Goal: Use online tool/utility: Utilize a website feature to perform a specific function

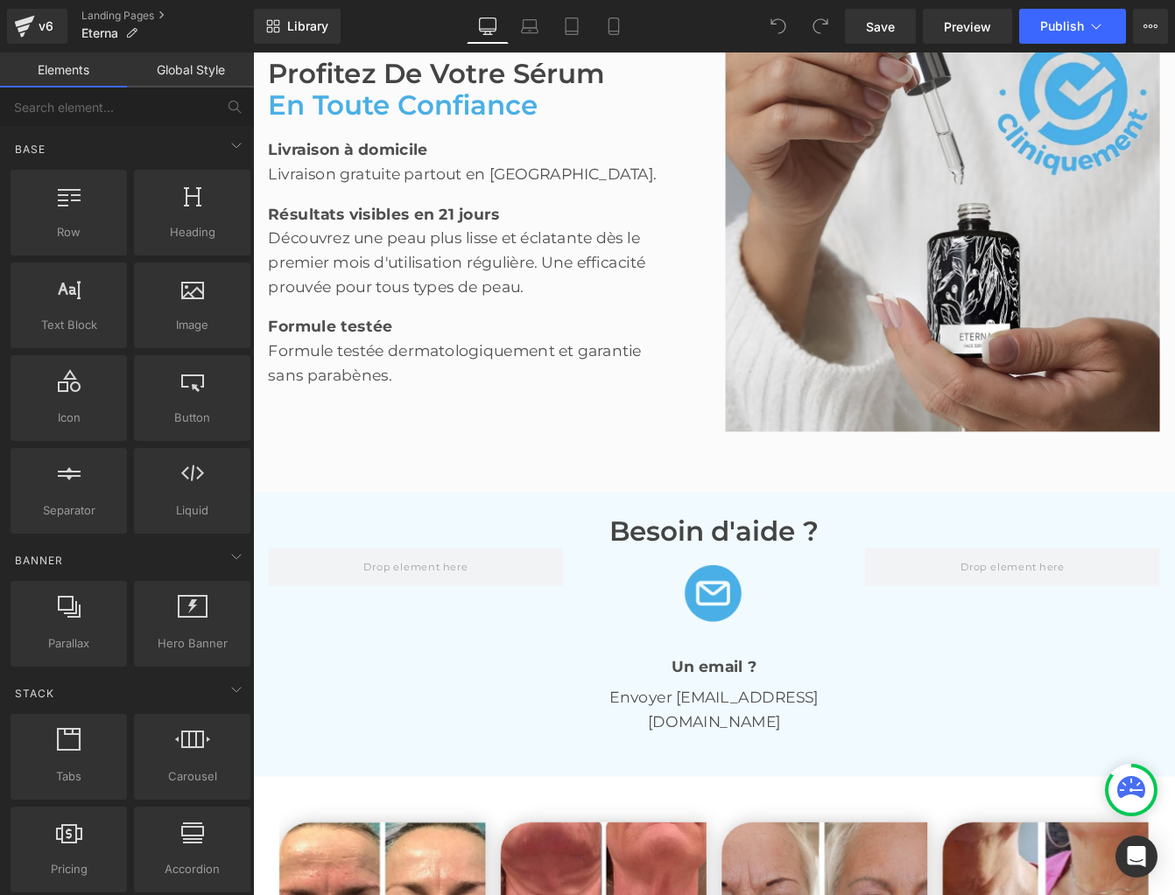
scroll to position [3382, 0]
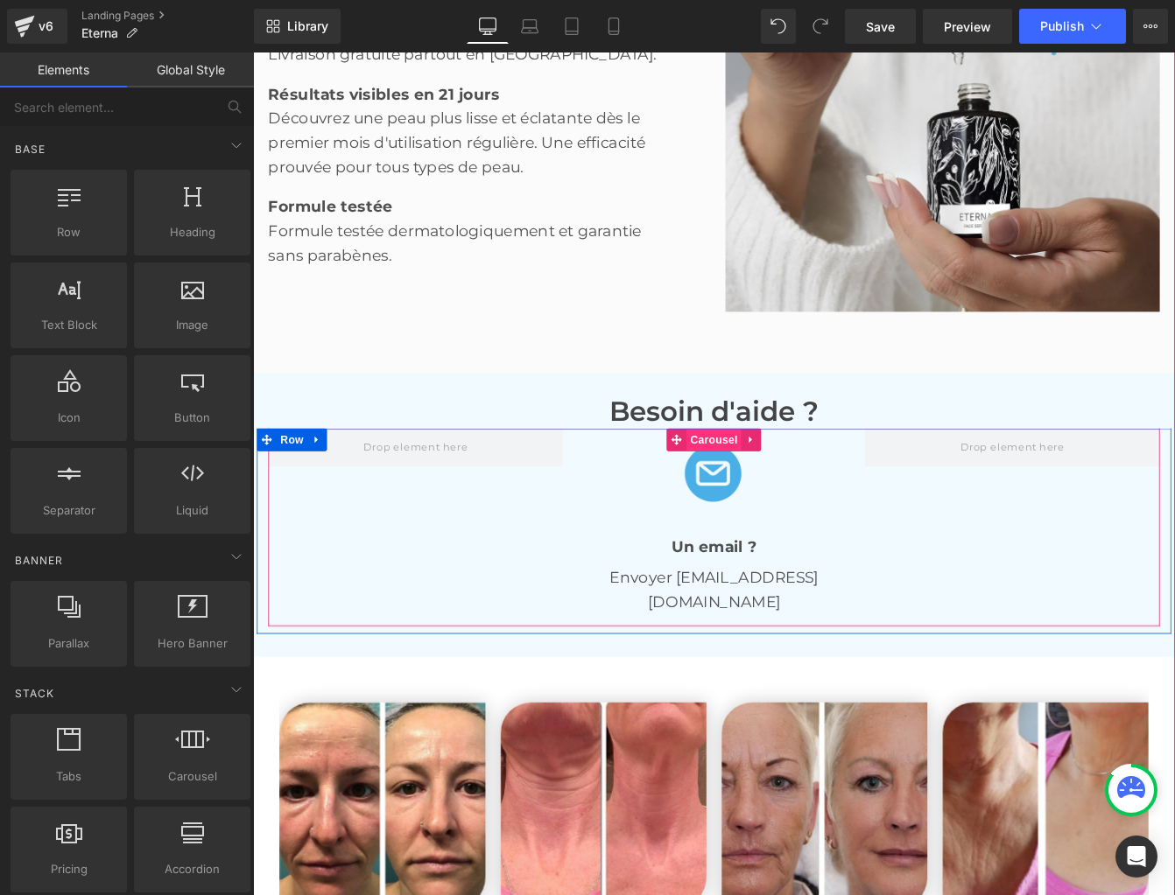
click at [769, 492] on span "Carousel" at bounding box center [782, 498] width 63 height 26
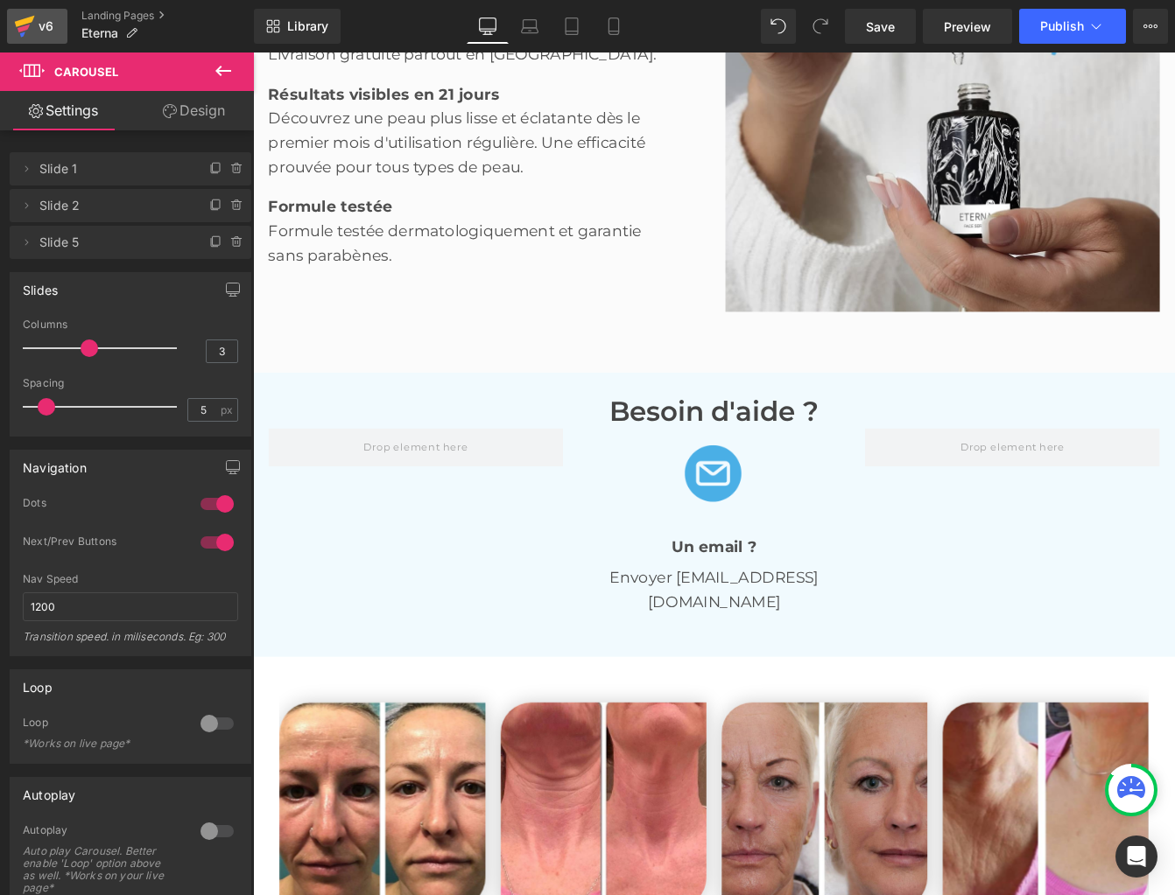
click at [49, 18] on div "v6" at bounding box center [46, 26] width 22 height 23
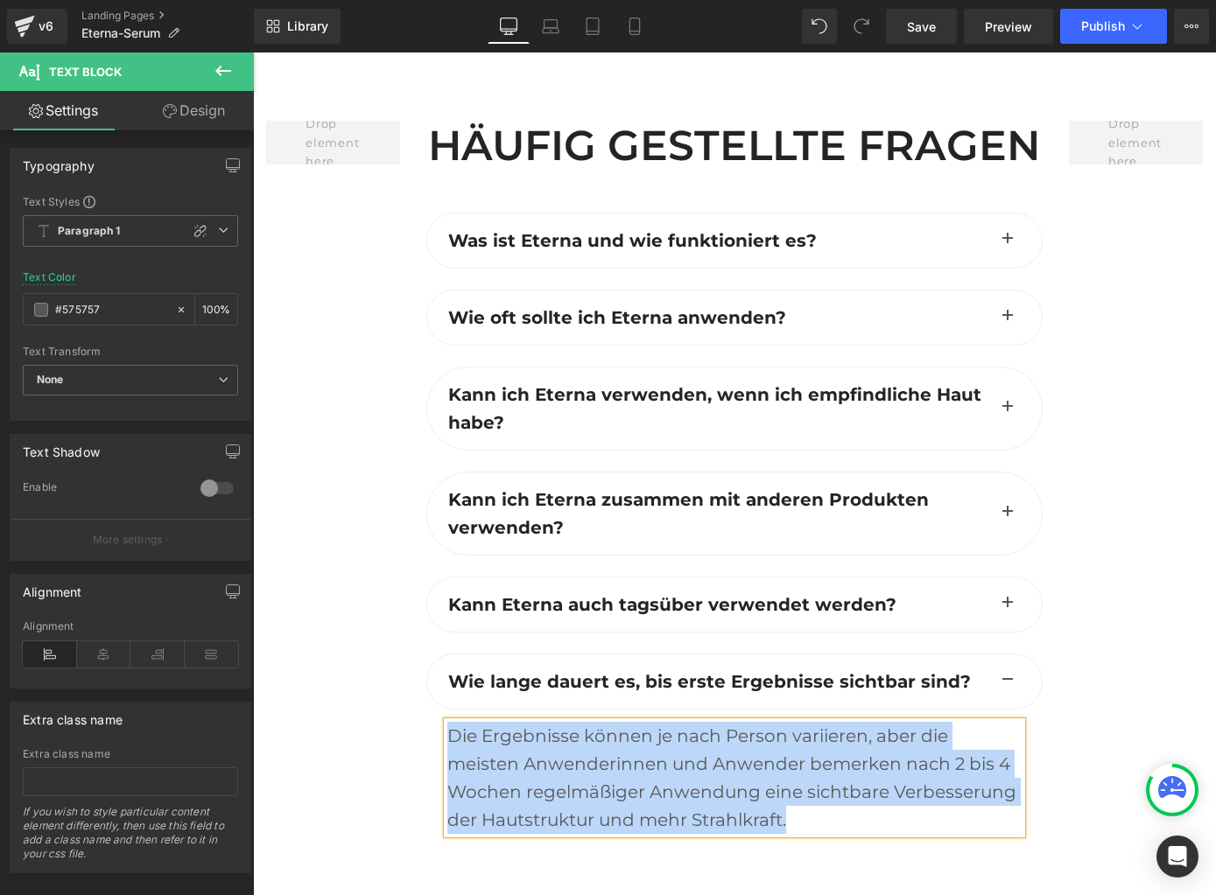
paste div
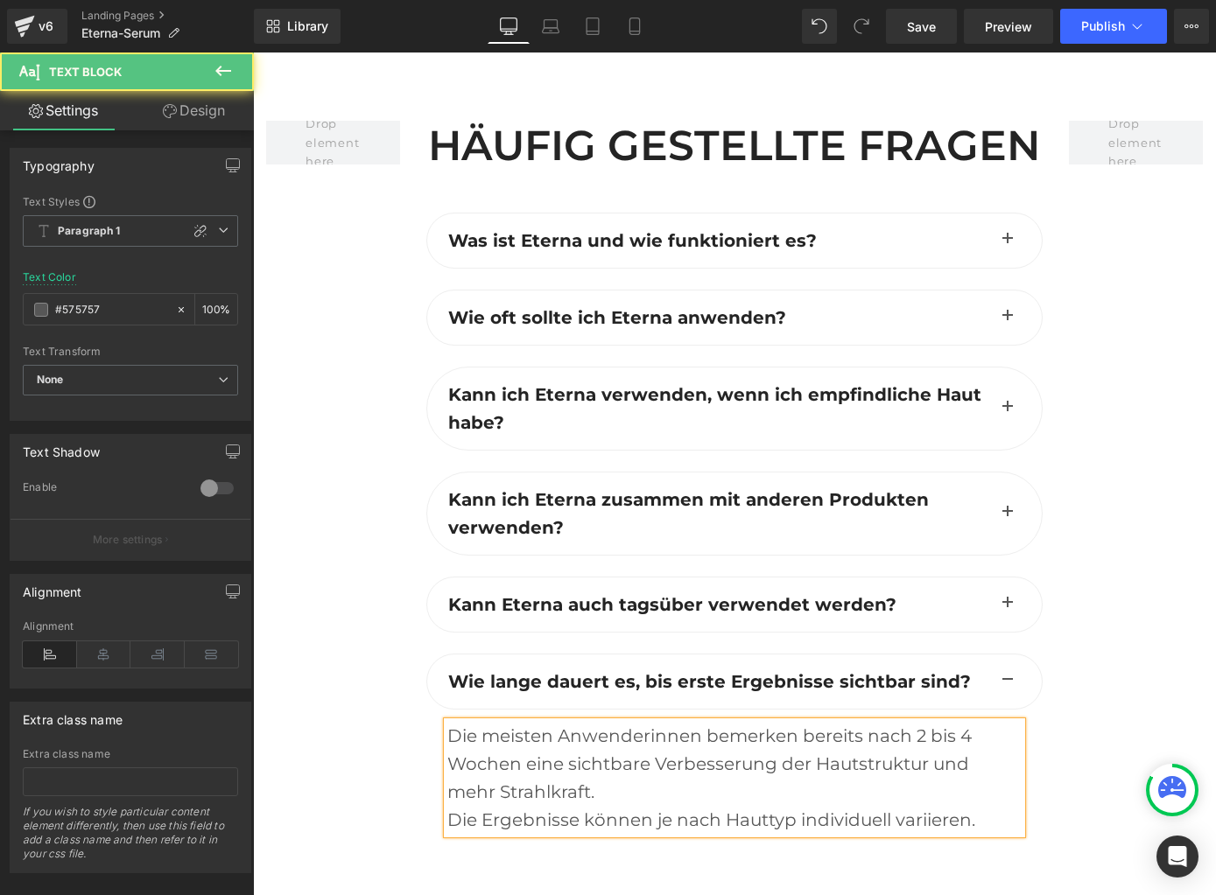
click at [448, 806] on div "Die Ergebnisse können je nach Hauttyp individuell variieren." at bounding box center [733, 820] width 573 height 28
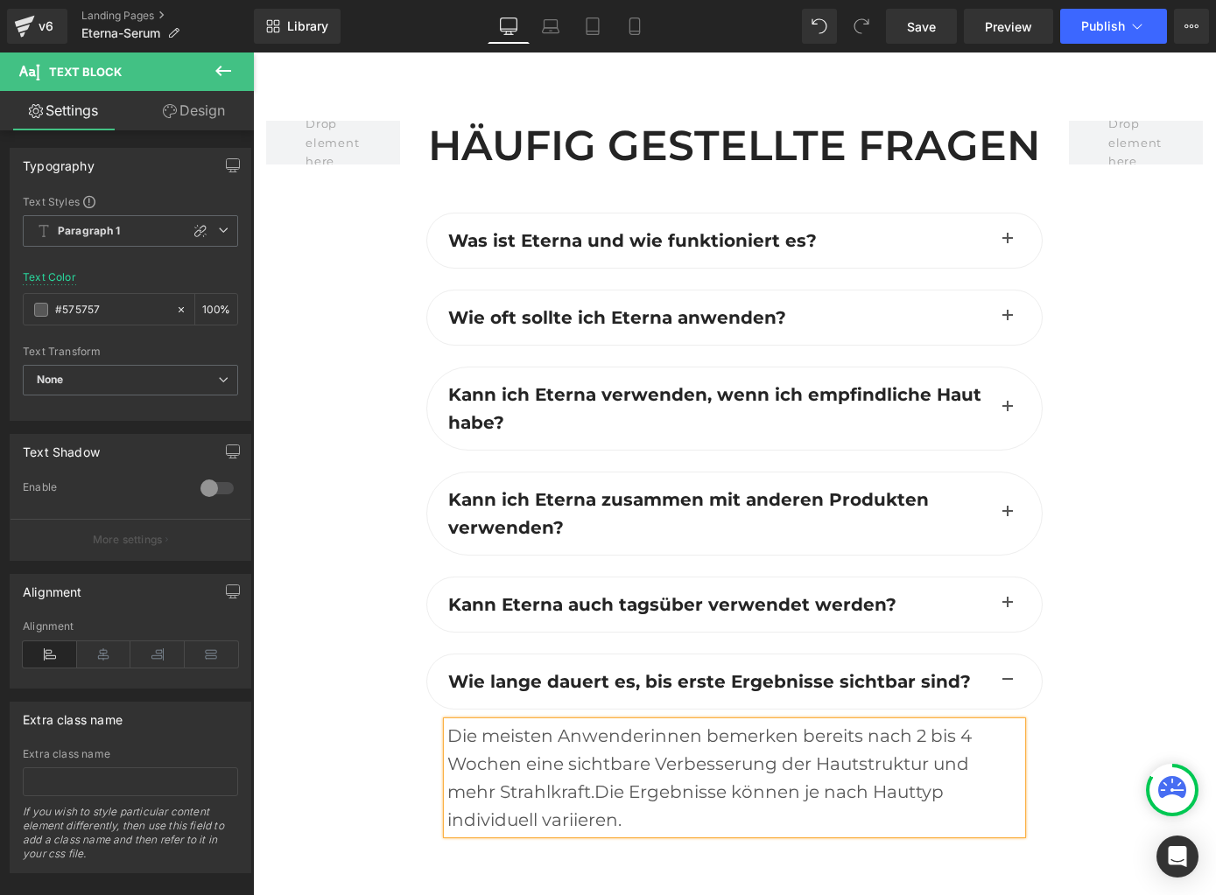
click at [369, 724] on div at bounding box center [333, 502] width 160 height 762
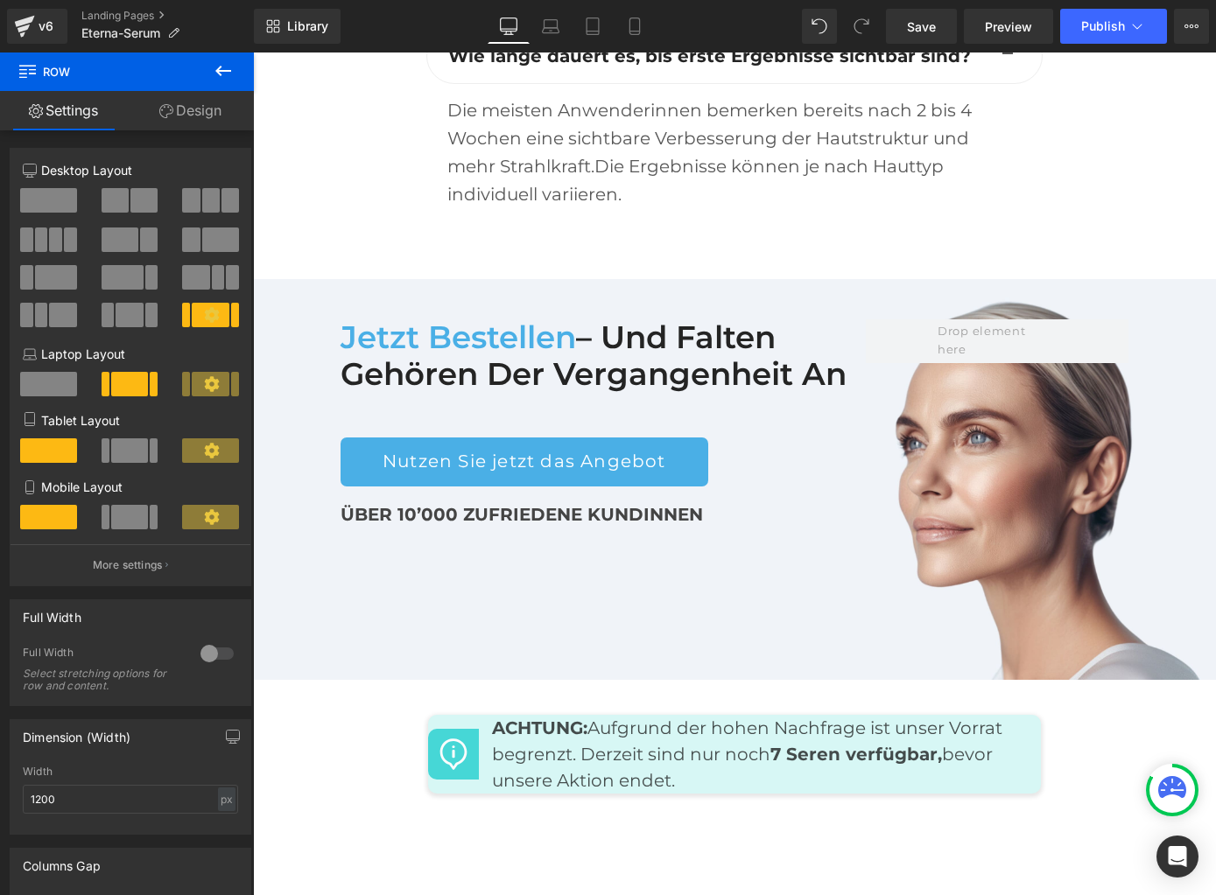
scroll to position [8516, 0]
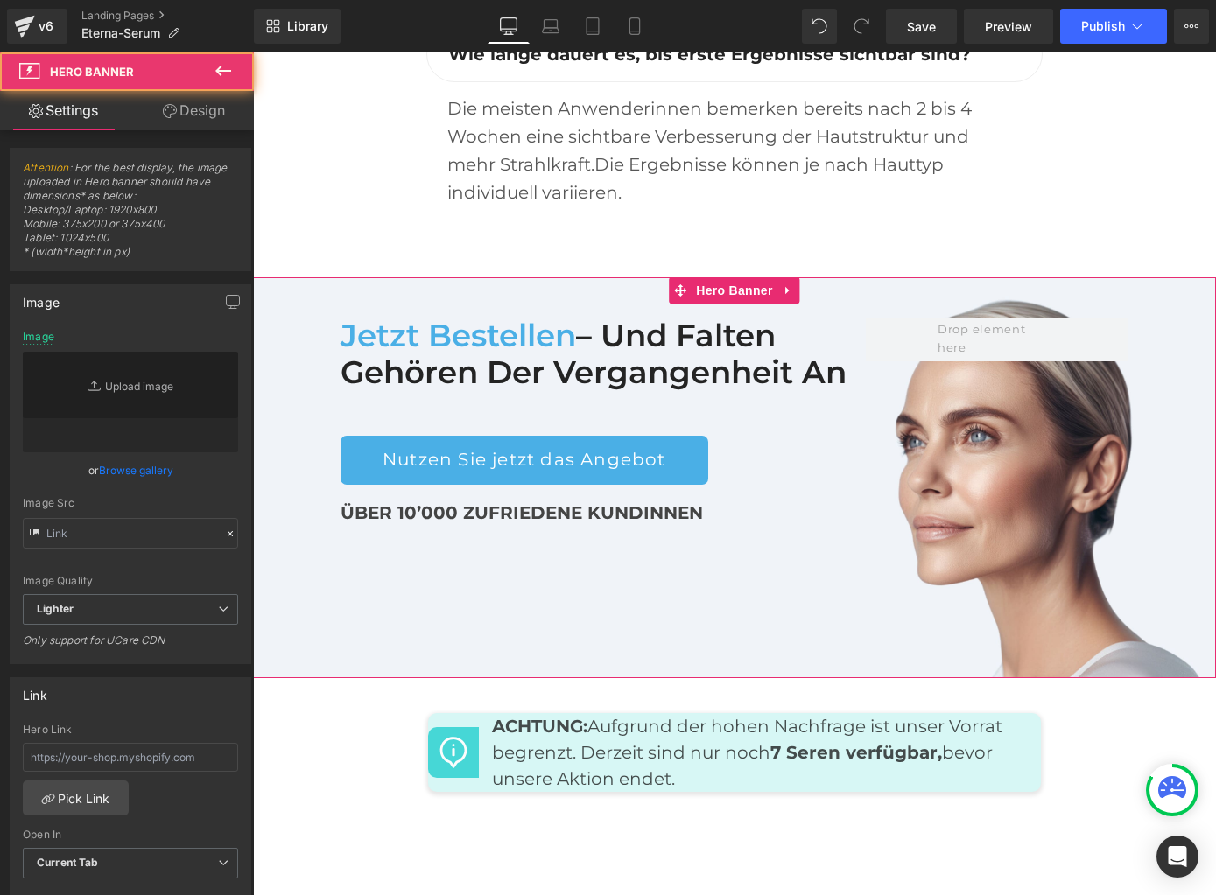
type input "[URL][DOMAIN_NAME]"
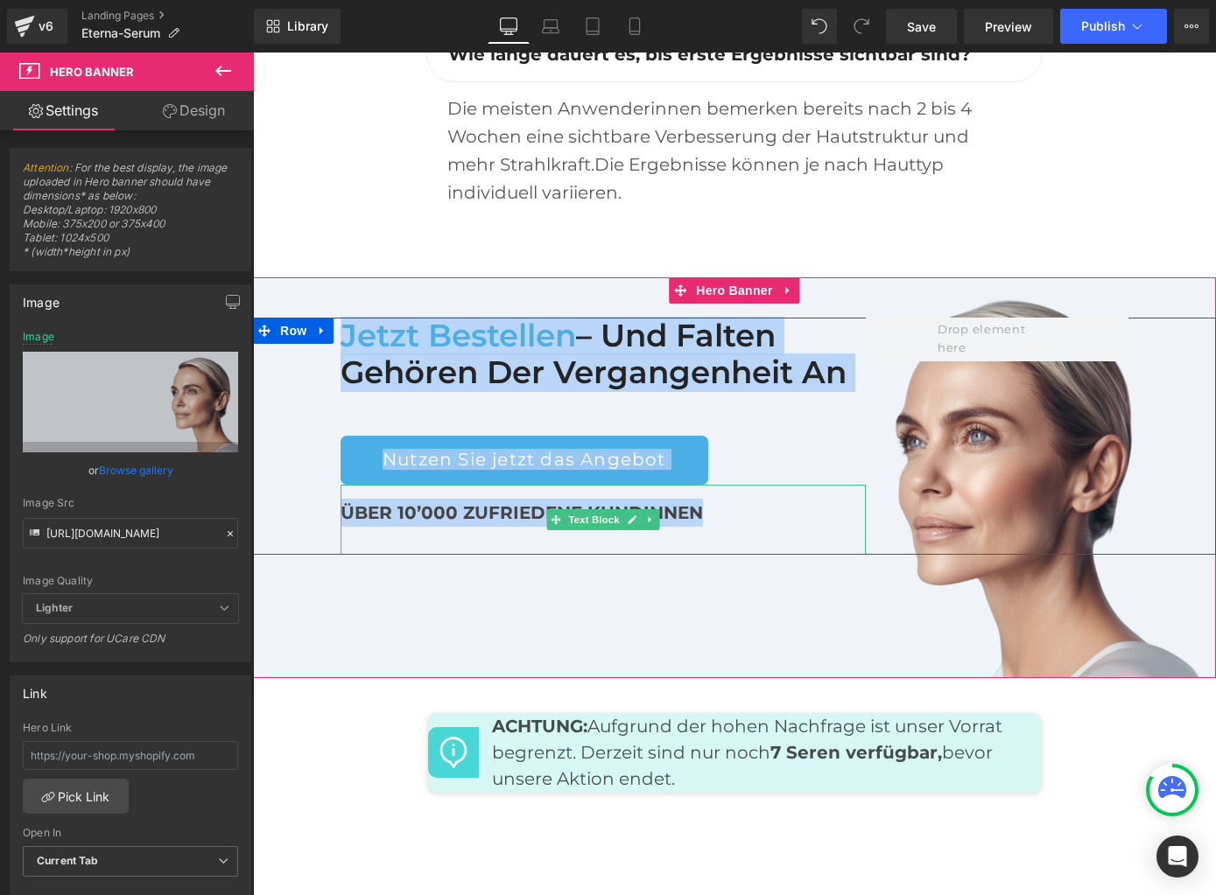
drag, startPoint x: 280, startPoint y: 230, endPoint x: 728, endPoint y: 444, distance: 496.5
click at [728, 444] on div "Jetzt bestellen – und Falten gehören der Vergangenheit an Heading Nutzen Sie je…" at bounding box center [734, 477] width 963 height 401
copy div "Jetzt bestellen – und Falten gehören der Vergangenheit an Heading Nutzen Sie je…"
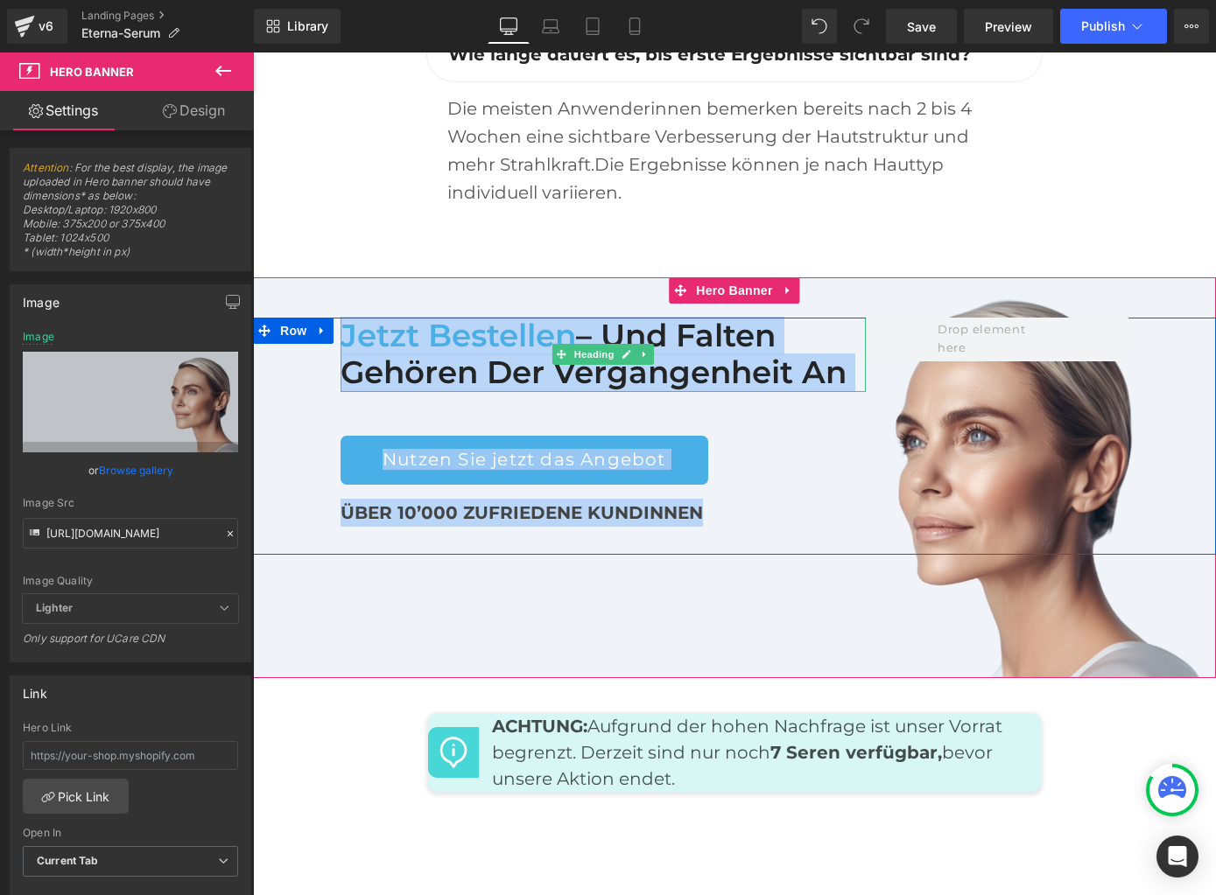
click at [657, 318] on h2 "Jetzt bestellen – und Falten gehören der Vergangenheit an" at bounding box center [603, 355] width 525 height 74
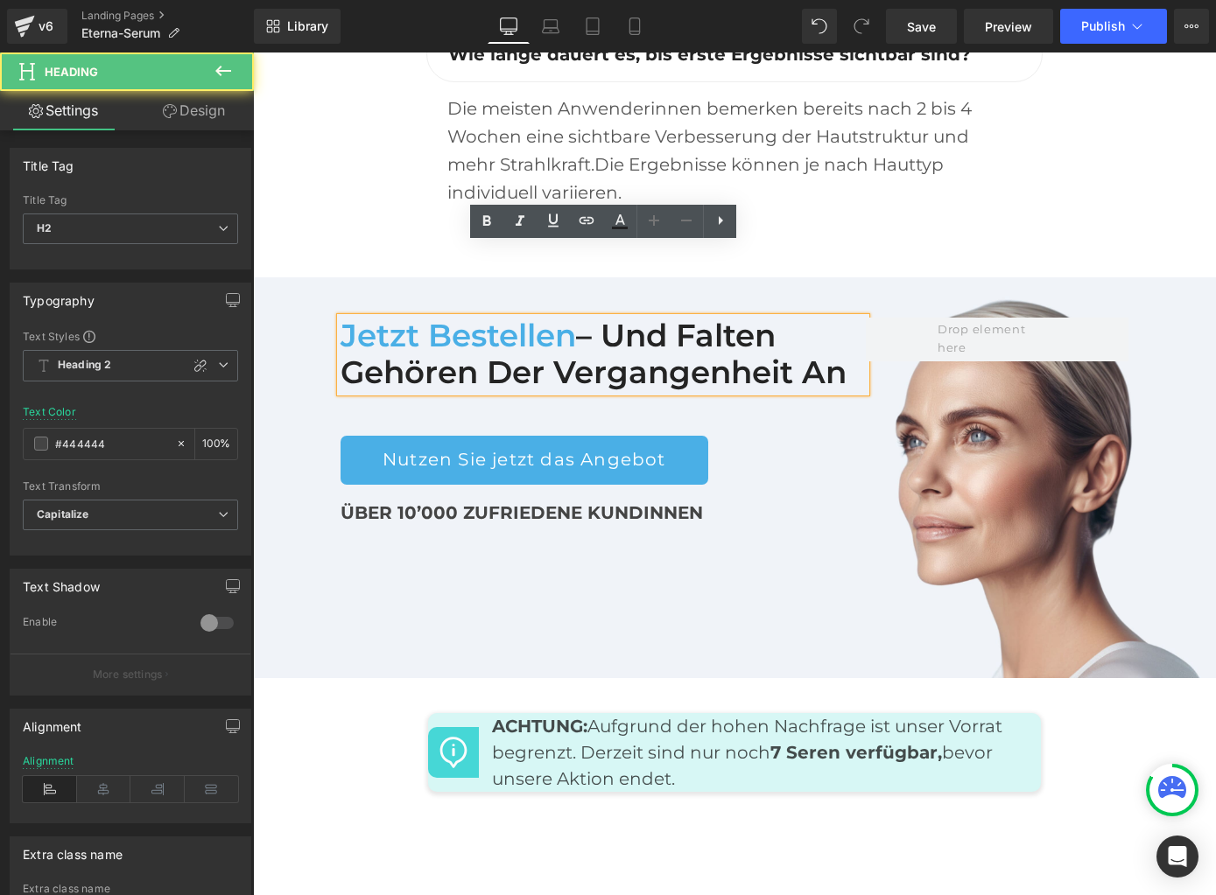
drag, startPoint x: 612, startPoint y: 264, endPoint x: 846, endPoint y: 294, distance: 236.5
click at [846, 318] on h2 "Jetzt bestellen – und Falten gehören der Vergangenheit an" at bounding box center [603, 355] width 525 height 74
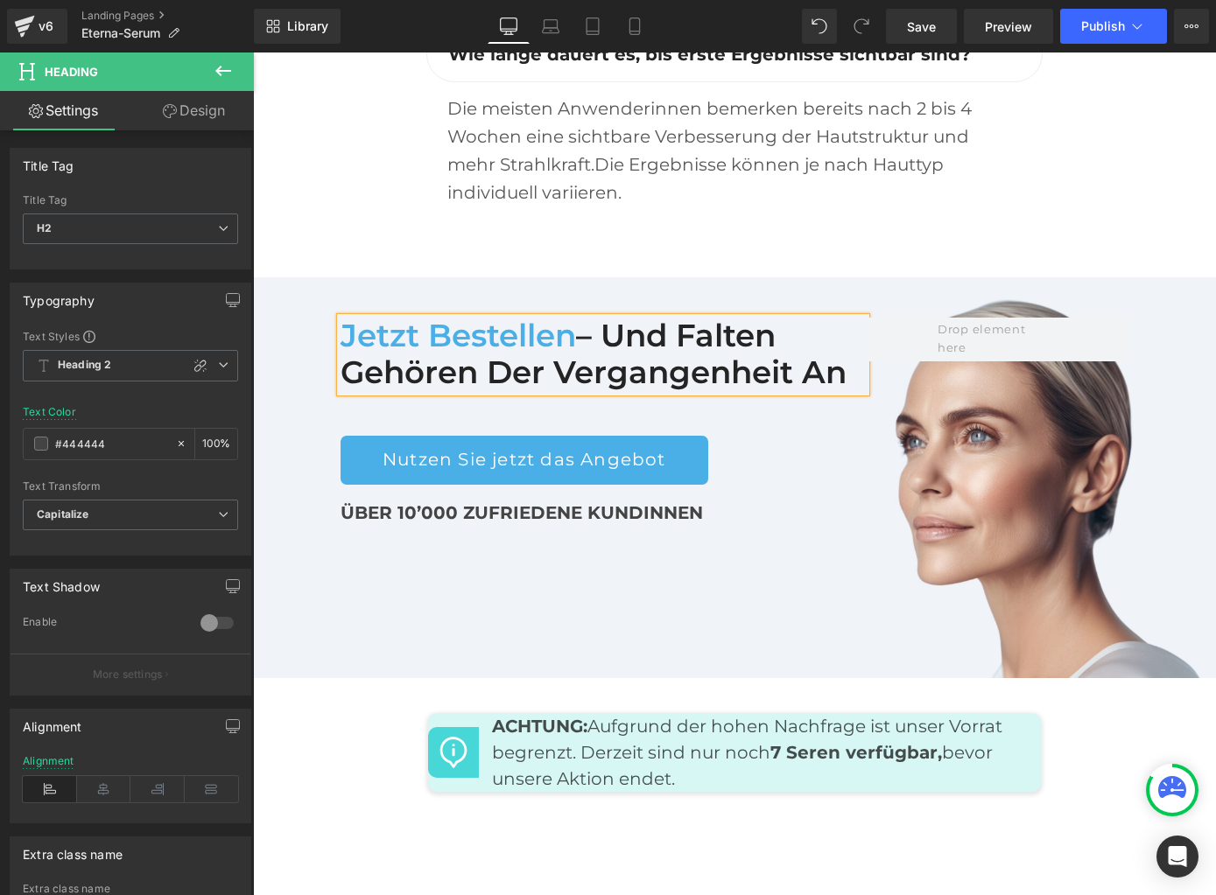
paste div
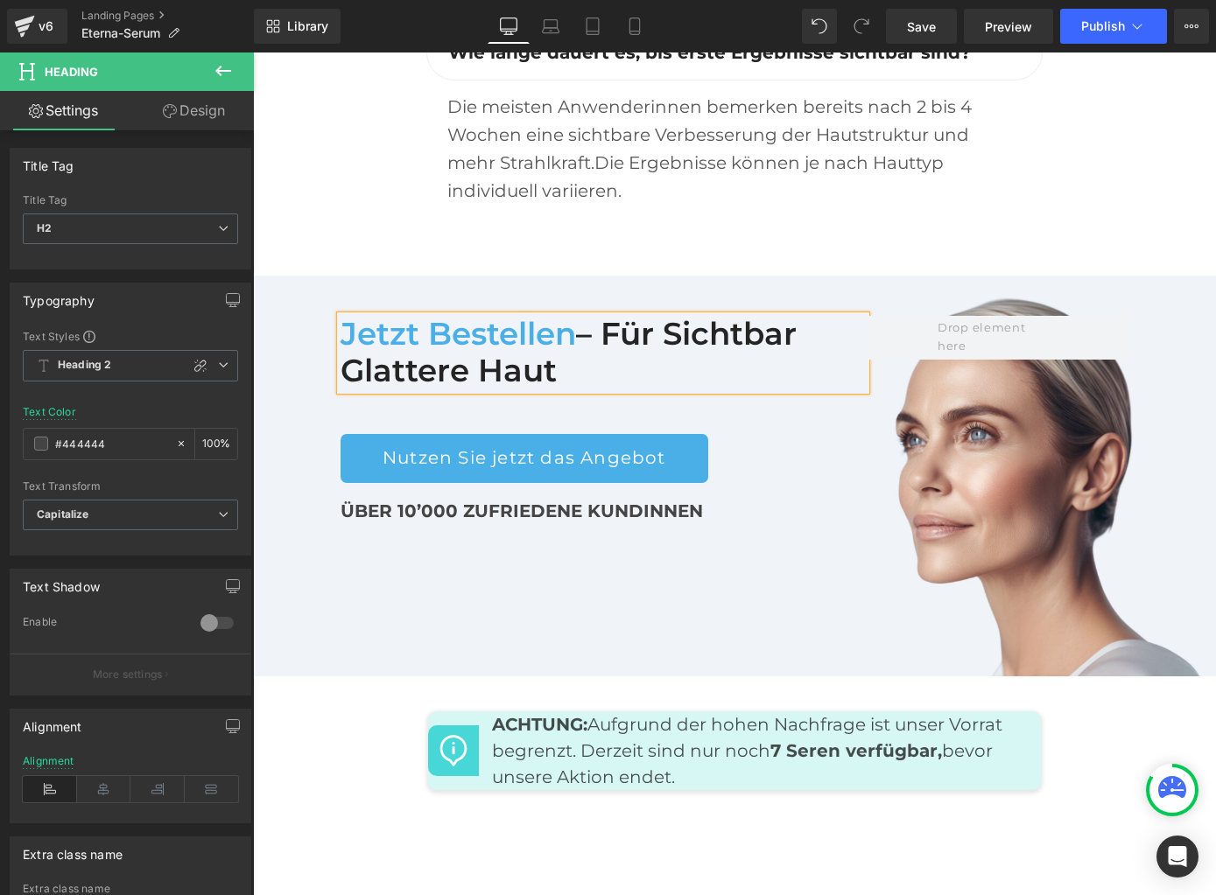
scroll to position [8514, 0]
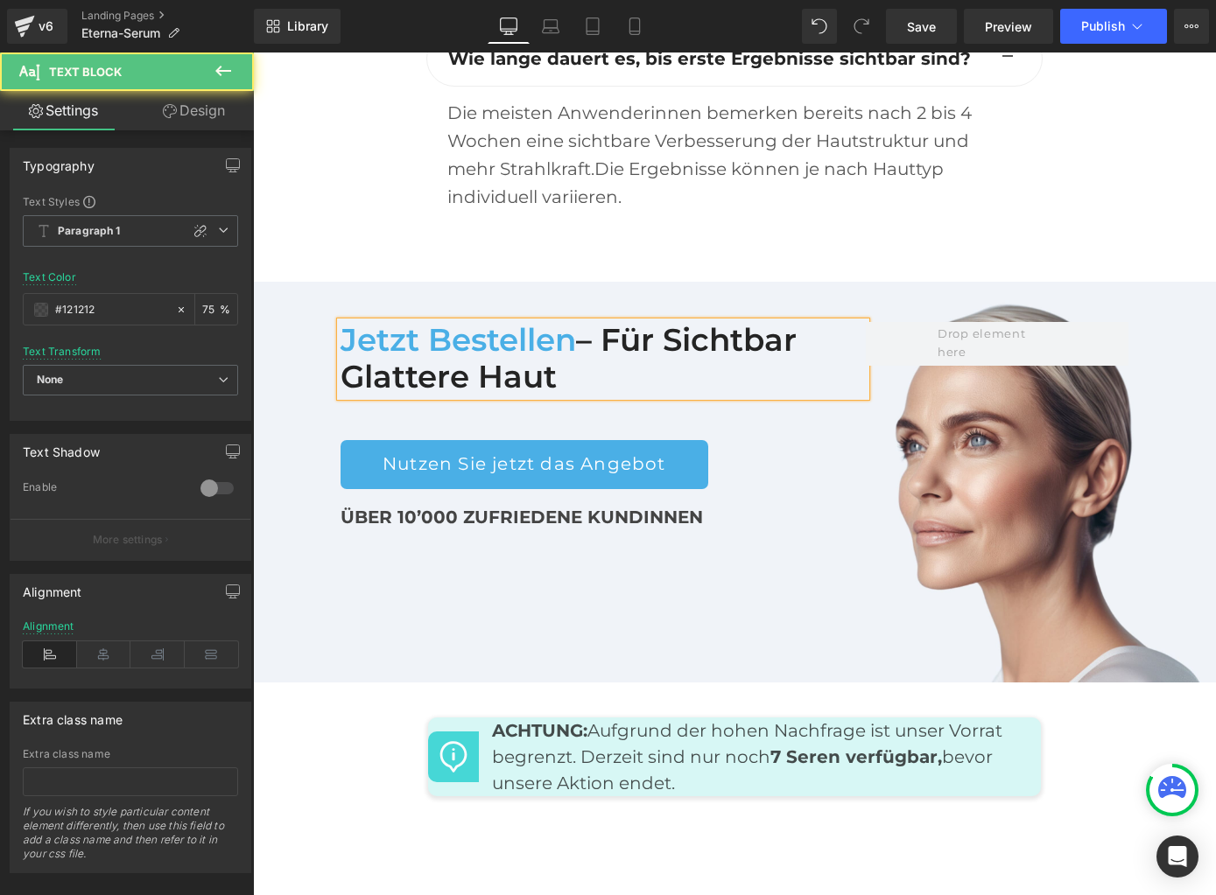
click at [556, 718] on p "ACHTUNG: Aufgrund der hohen Nachfrage ist unser Vorrat begrenzt. Derzeit sind n…" at bounding box center [760, 757] width 536 height 79
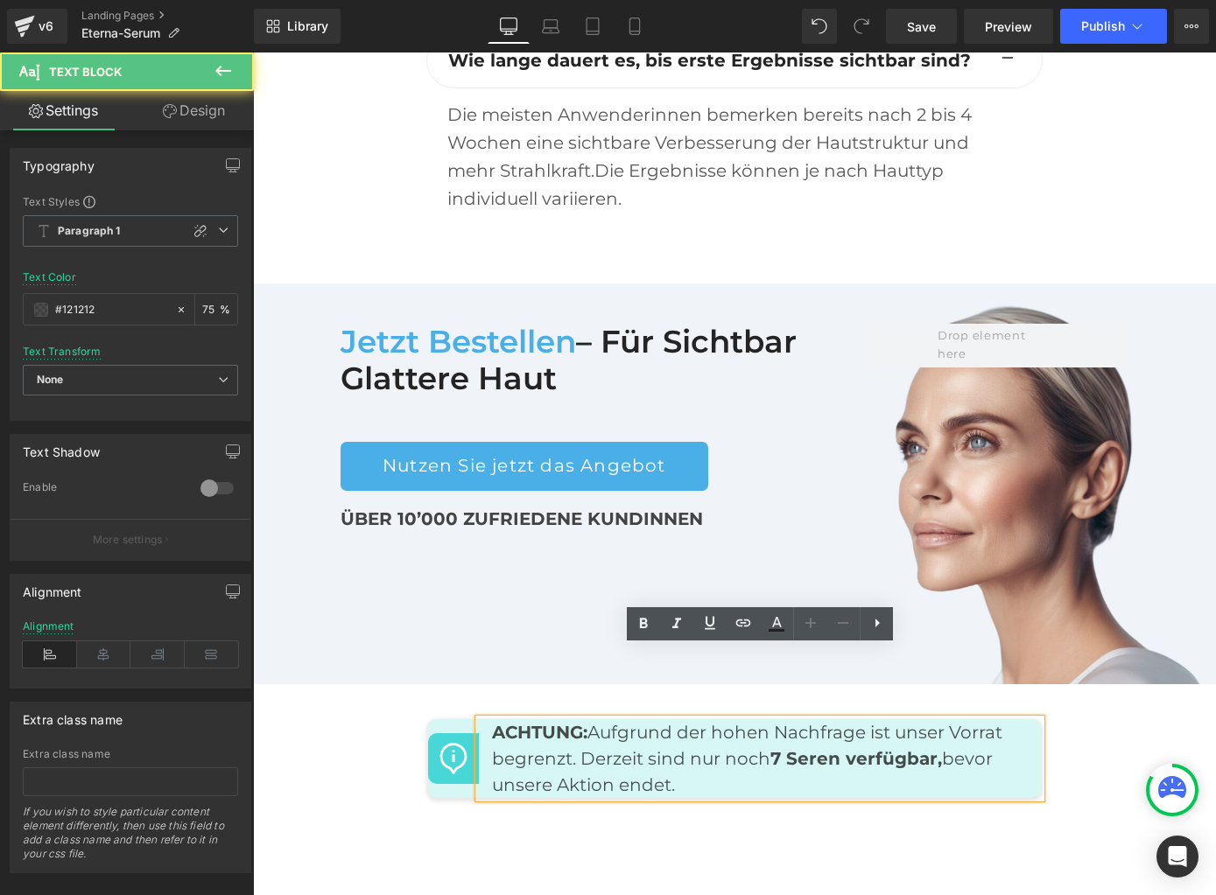
scroll to position [8511, 0]
click at [544, 719] on p "ACHTUNG: Aufgrund der hohen Nachfrage ist unser Vorrat begrenzt. Derzeit sind n…" at bounding box center [760, 758] width 536 height 79
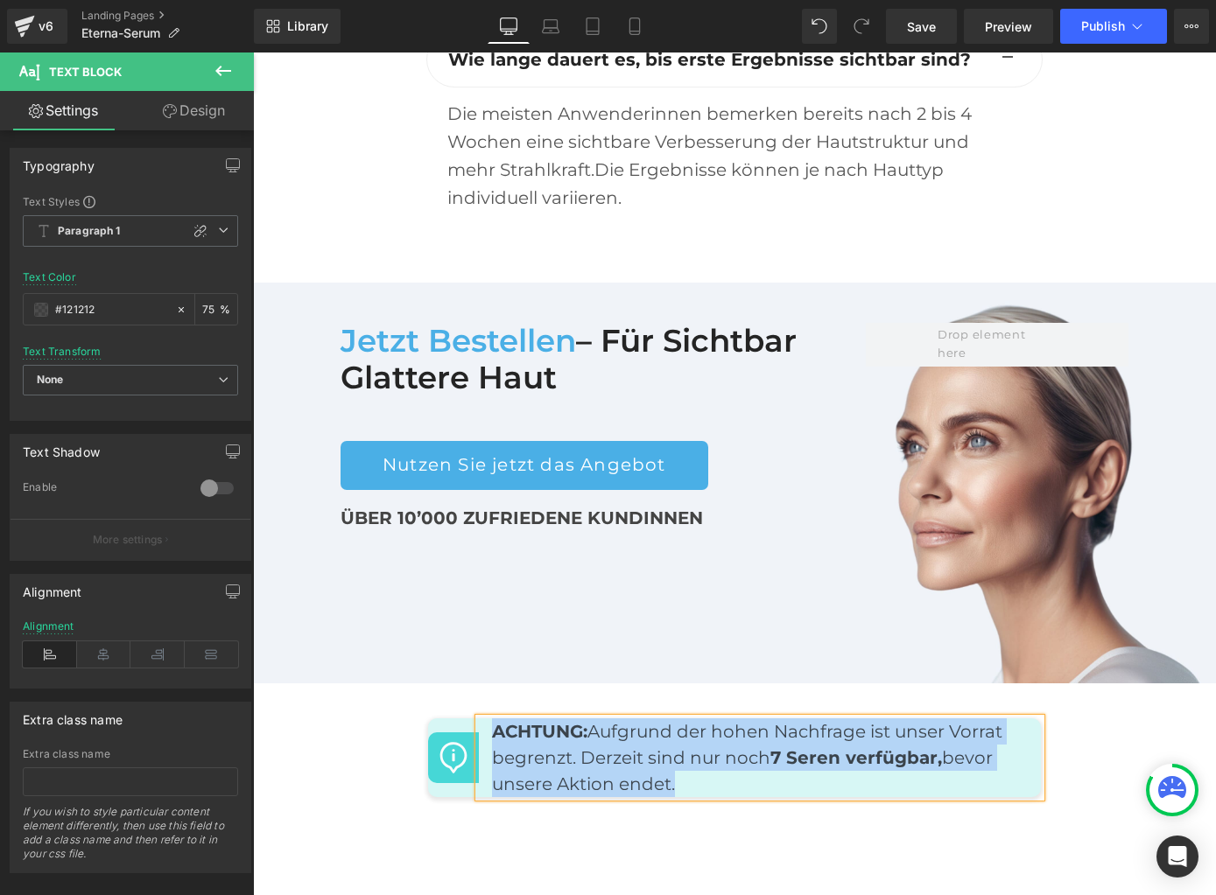
copy p "ACHTUNG: Aufgrund der hohen Nachfrage ist unser Vorrat begrenzt. Derzeit sind n…"
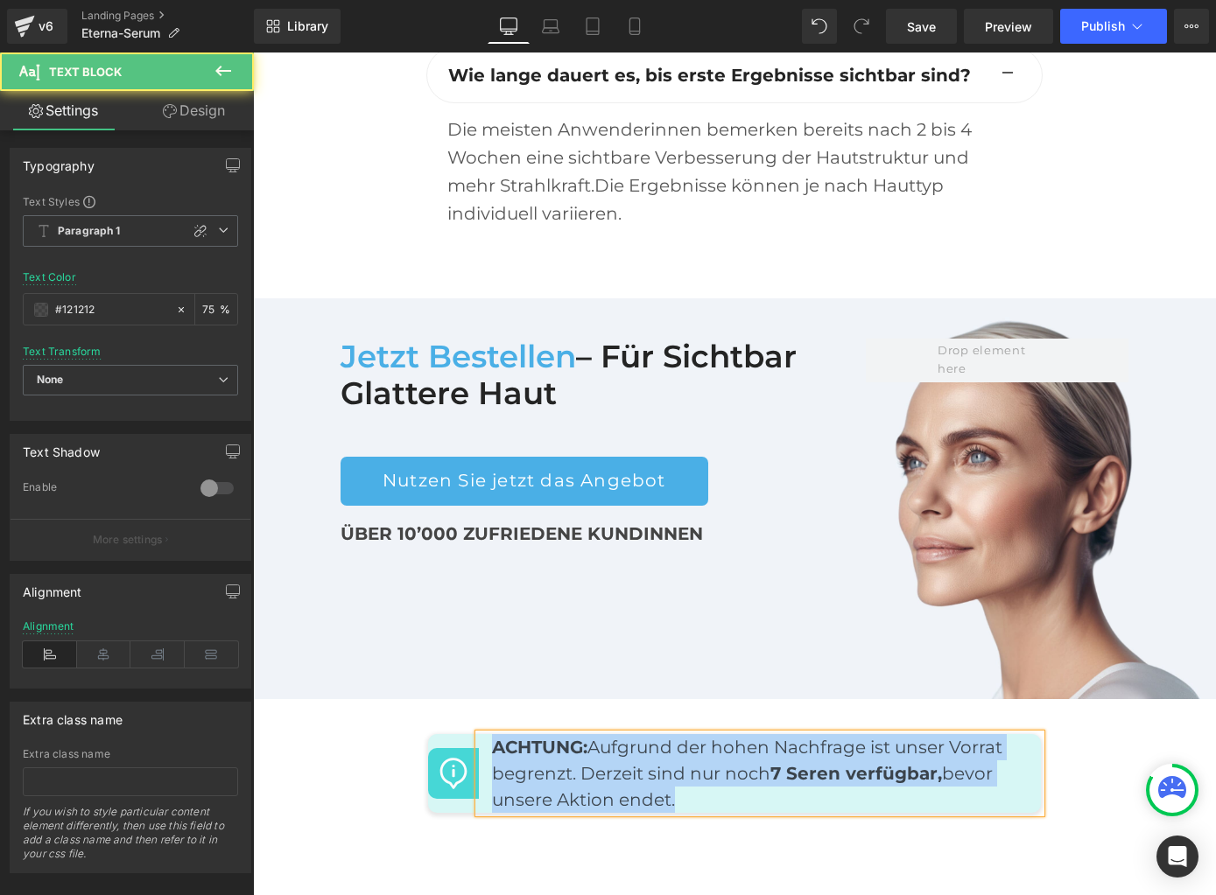
click at [720, 734] on p "ACHTUNG: Aufgrund der hohen Nachfrage ist unser Vorrat begrenzt. Derzeit sind n…" at bounding box center [760, 773] width 536 height 79
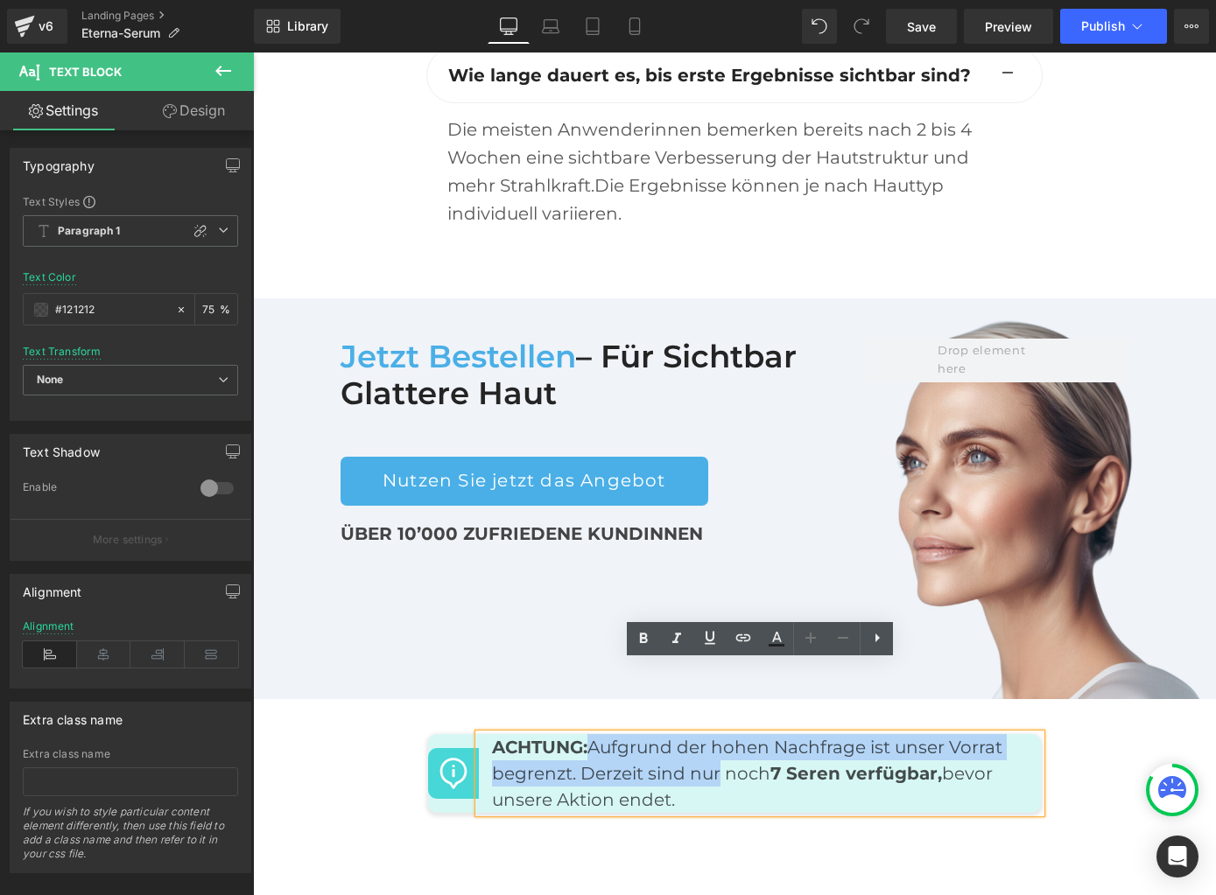
drag, startPoint x: 720, startPoint y: 700, endPoint x: 597, endPoint y: 677, distance: 125.7
click at [597, 734] on p "ACHTUNG: Aufgrund der hohen Nachfrage ist unser Vorrat begrenzt. Derzeit sind n…" at bounding box center [760, 773] width 536 height 79
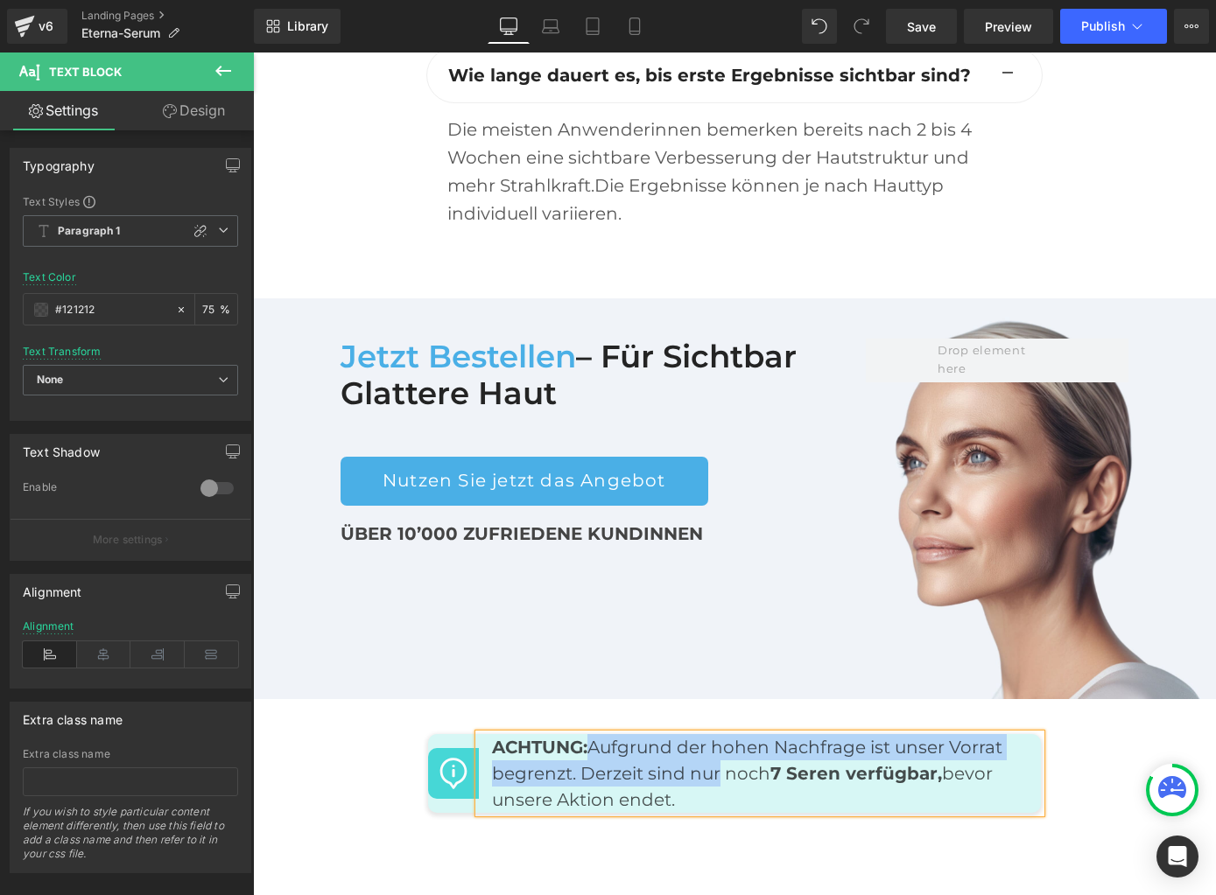
paste div
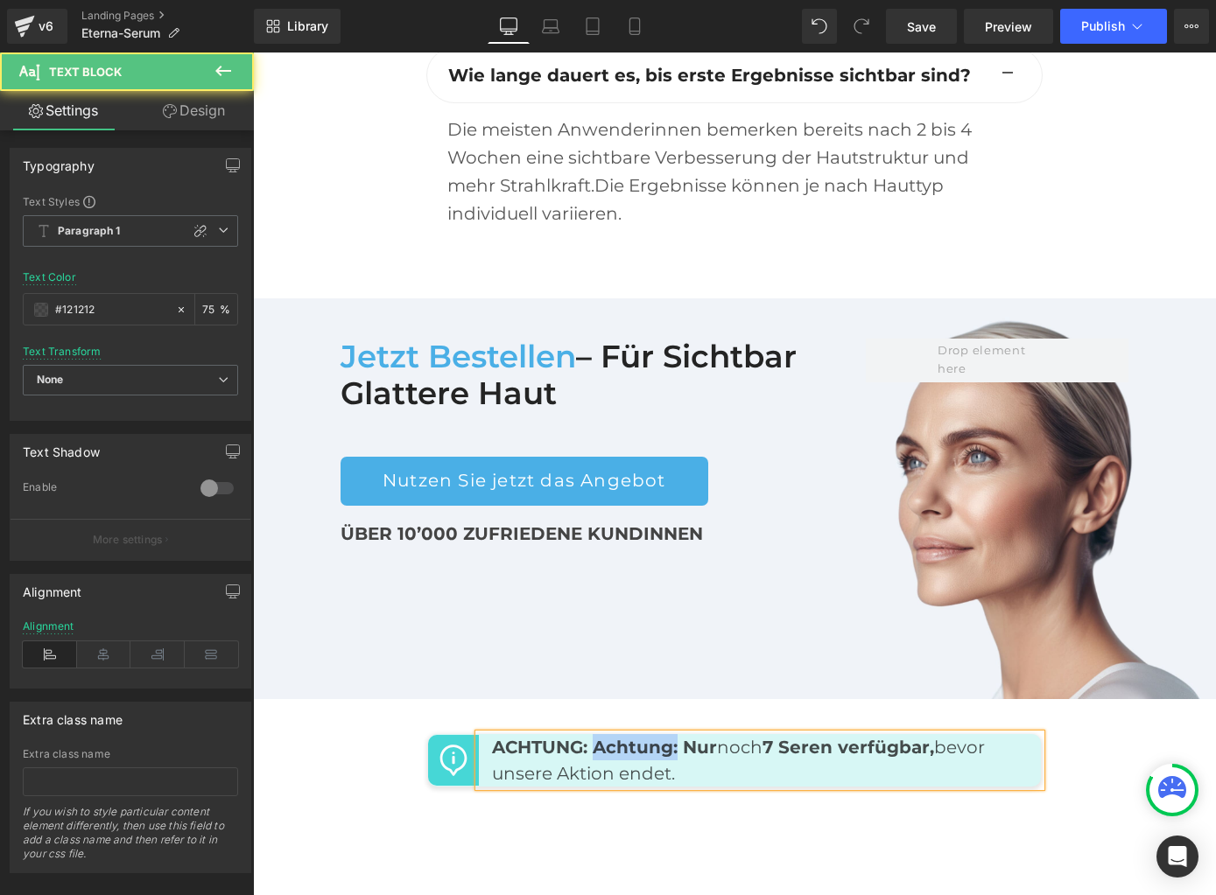
drag, startPoint x: 596, startPoint y: 677, endPoint x: 680, endPoint y: 679, distance: 84.1
click at [680, 737] on strong "ACHTUNG: Achtung: Nur" at bounding box center [604, 747] width 225 height 21
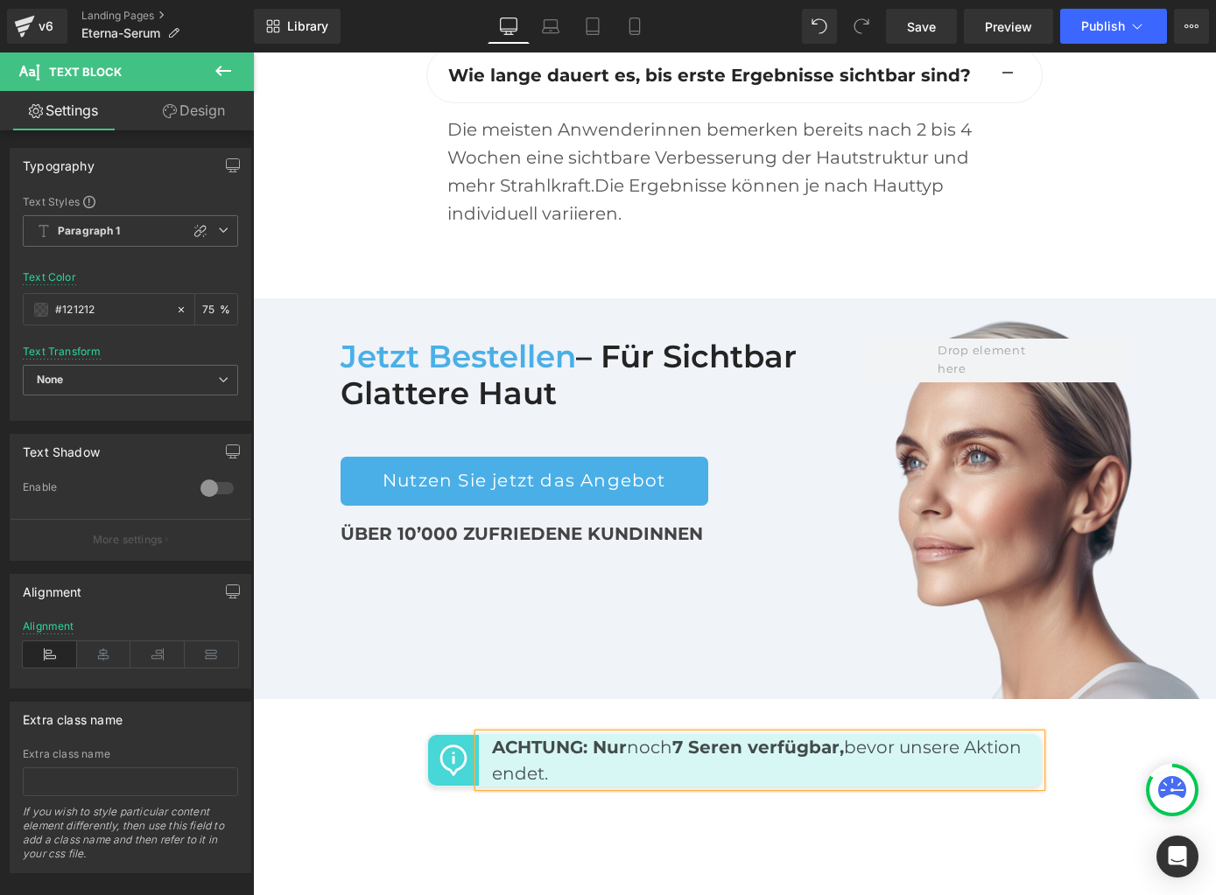
scroll to position [8496, 0]
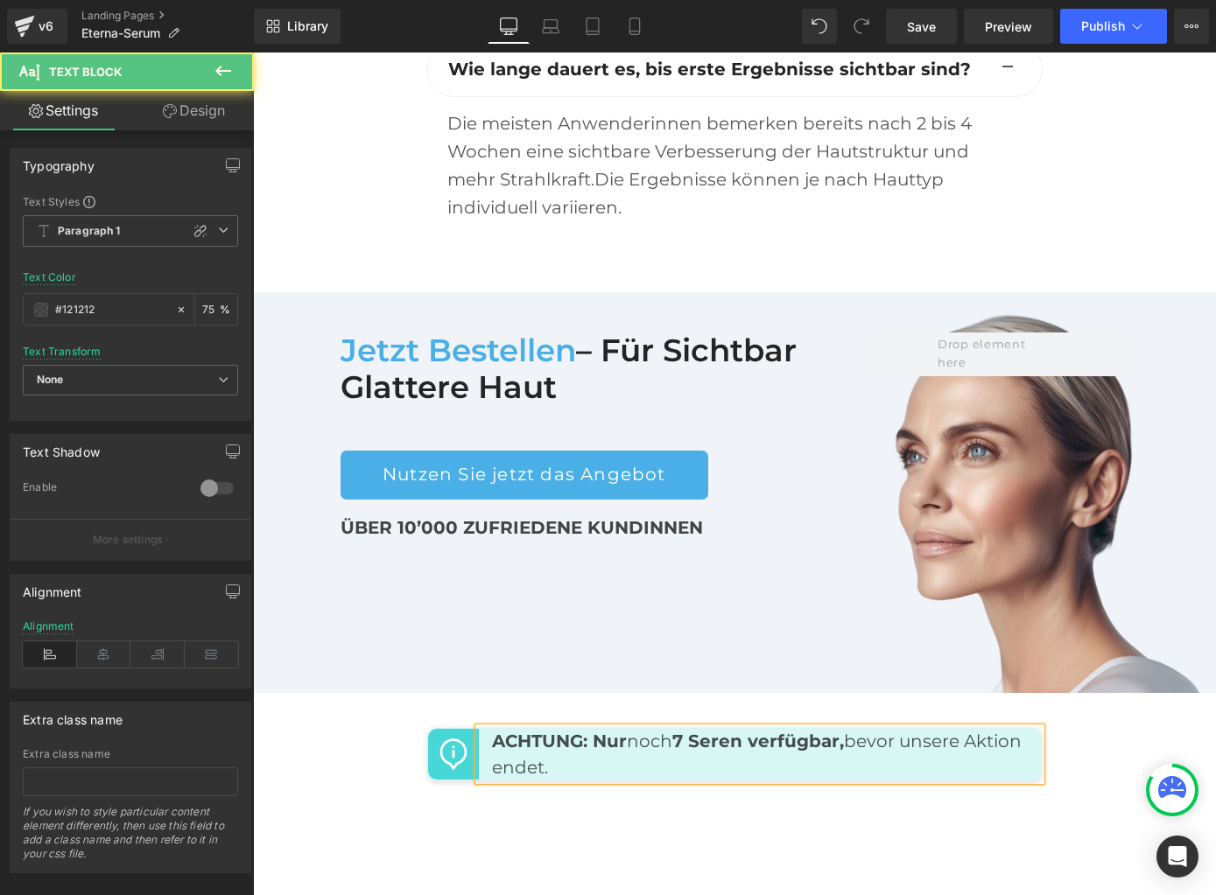
click at [844, 731] on strong "7 Seren verfügbar," at bounding box center [758, 741] width 172 height 21
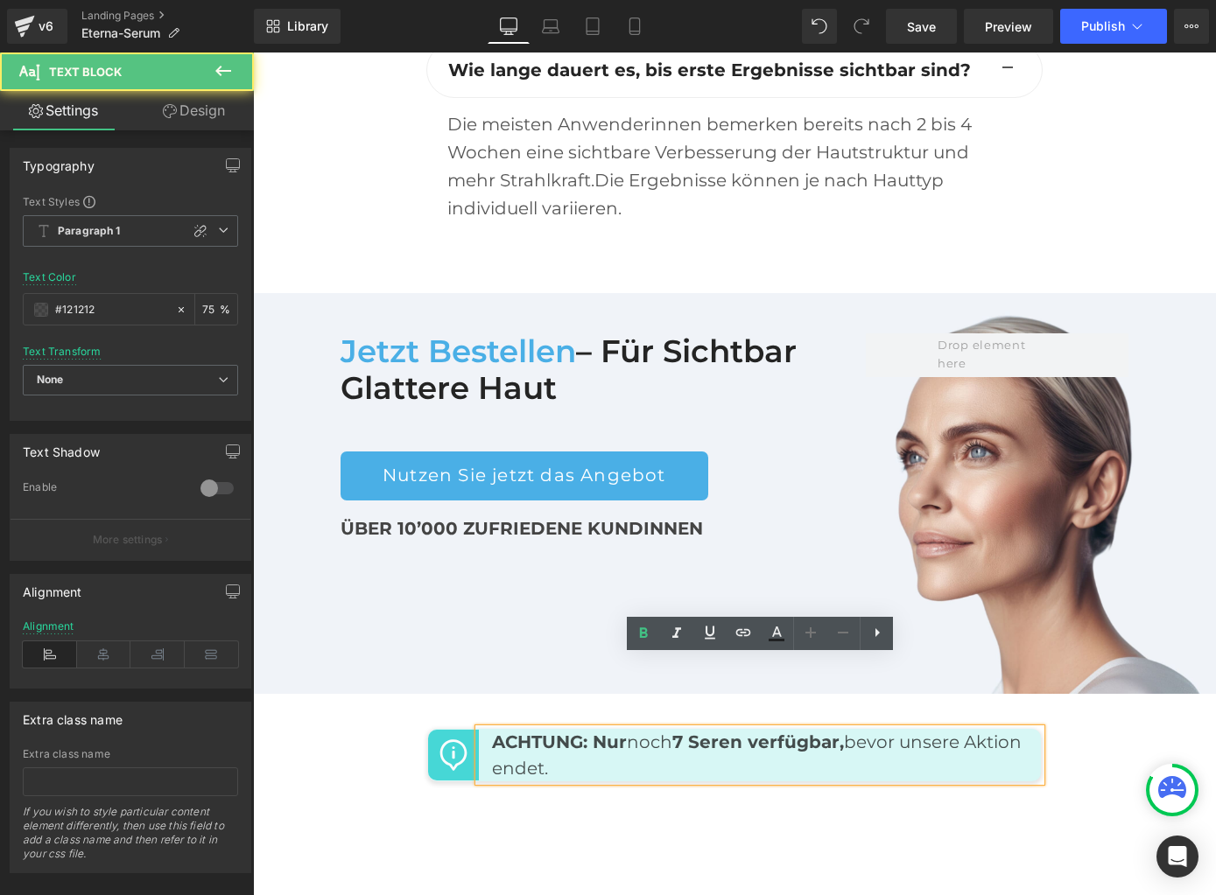
click at [844, 732] on strong "7 Seren verfügbar," at bounding box center [758, 742] width 172 height 21
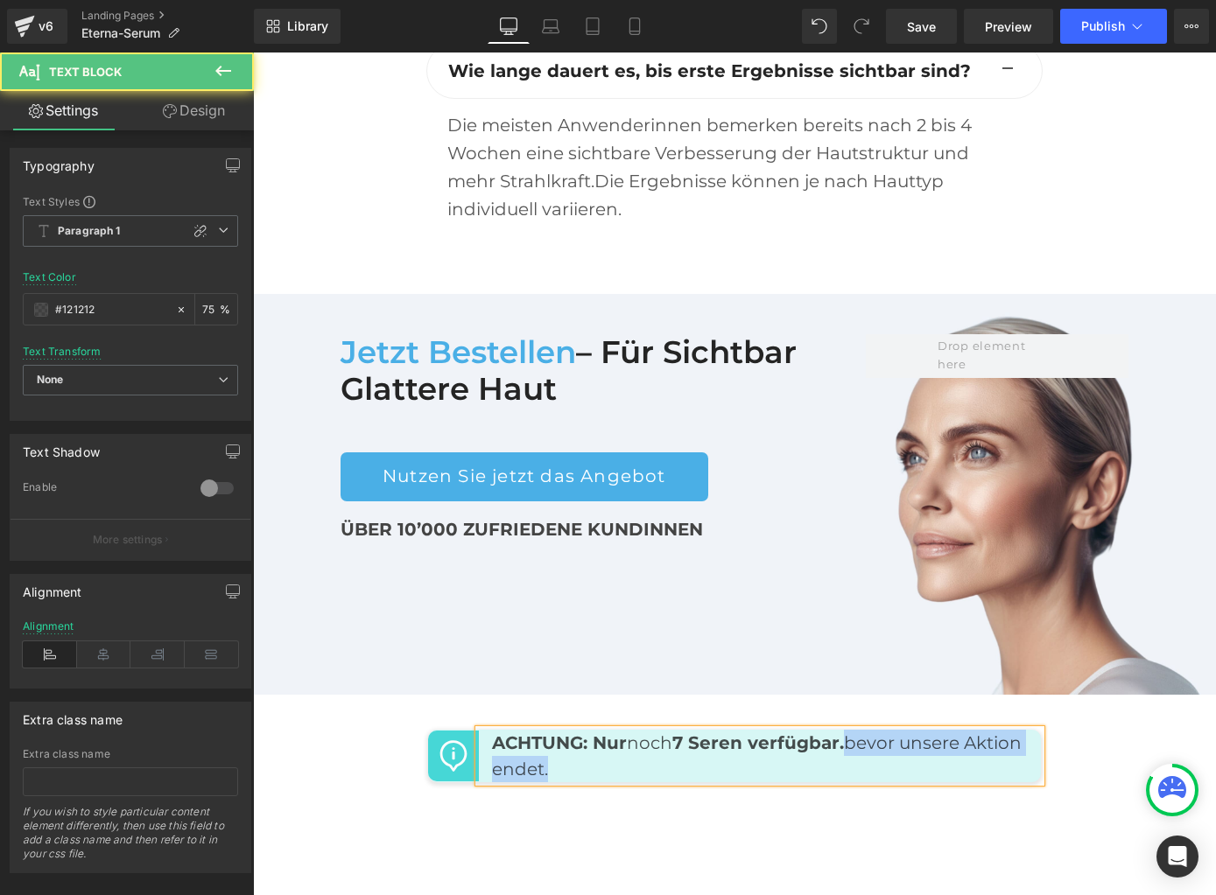
drag, startPoint x: 858, startPoint y: 670, endPoint x: 860, endPoint y: 686, distance: 16.7
click at [860, 730] on p "ACHTUNG: Nur noch 7 Seren verfügbar. bevor unsere Aktion endet." at bounding box center [760, 756] width 536 height 53
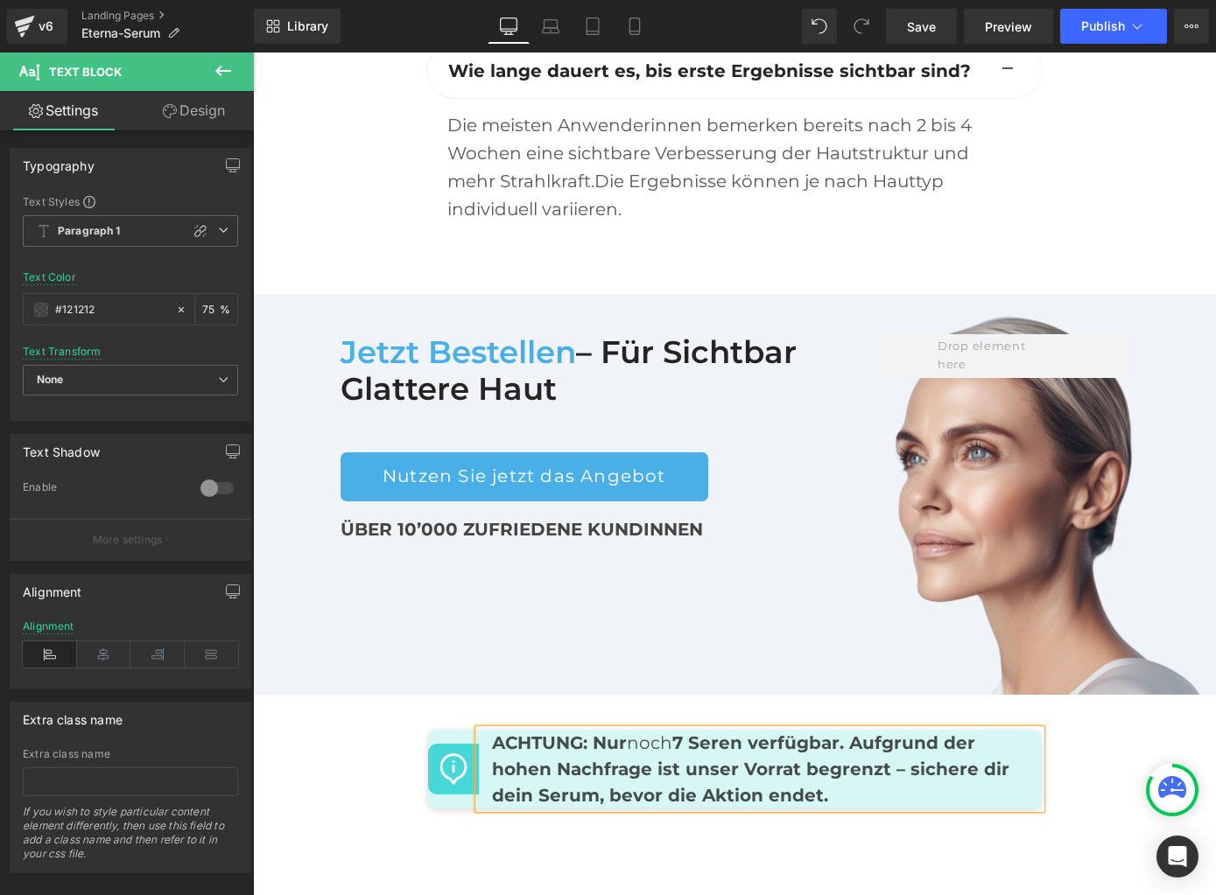
scroll to position [8505, 0]
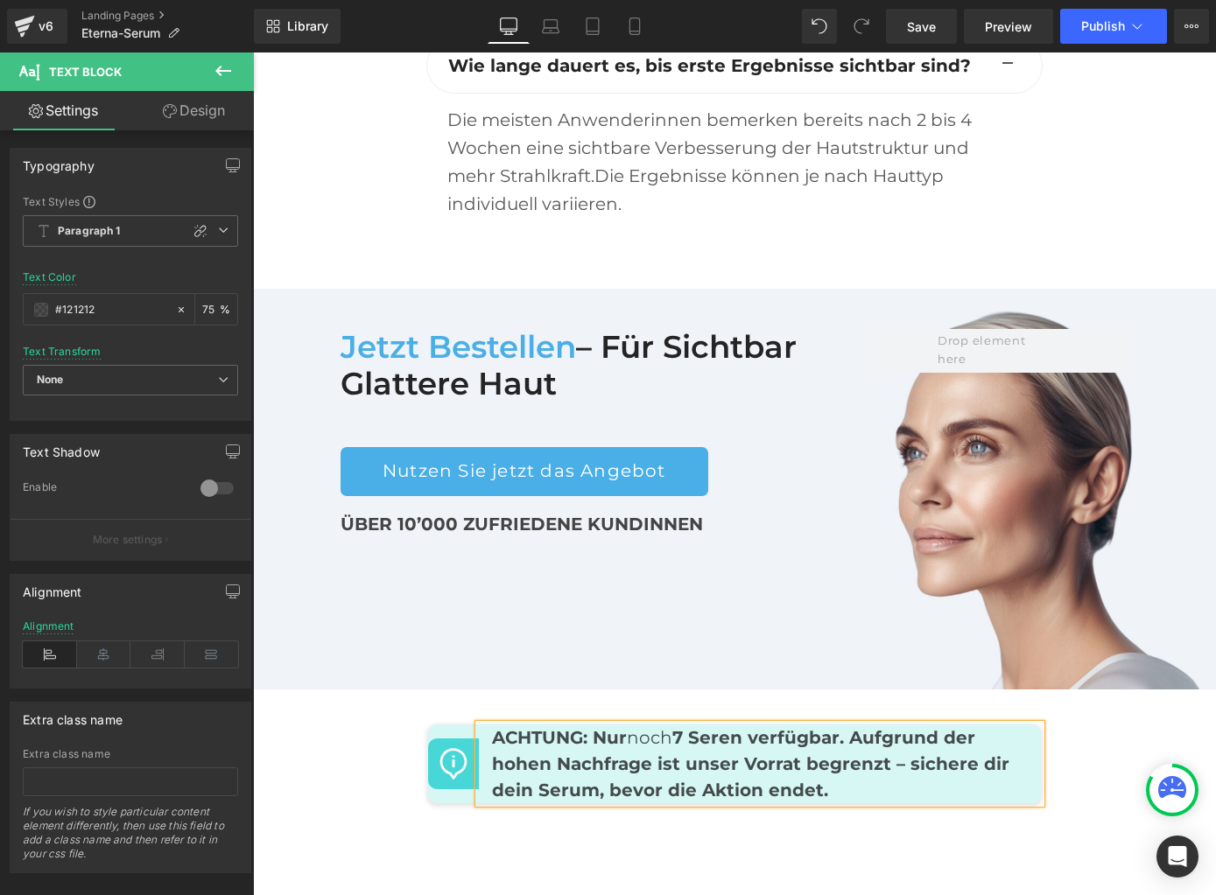
click at [854, 727] on strong "7 Seren verfügbar. Aufgrund der hohen Nachfrage ist unser Vorrat begrenzt – sic…" at bounding box center [750, 764] width 517 height 74
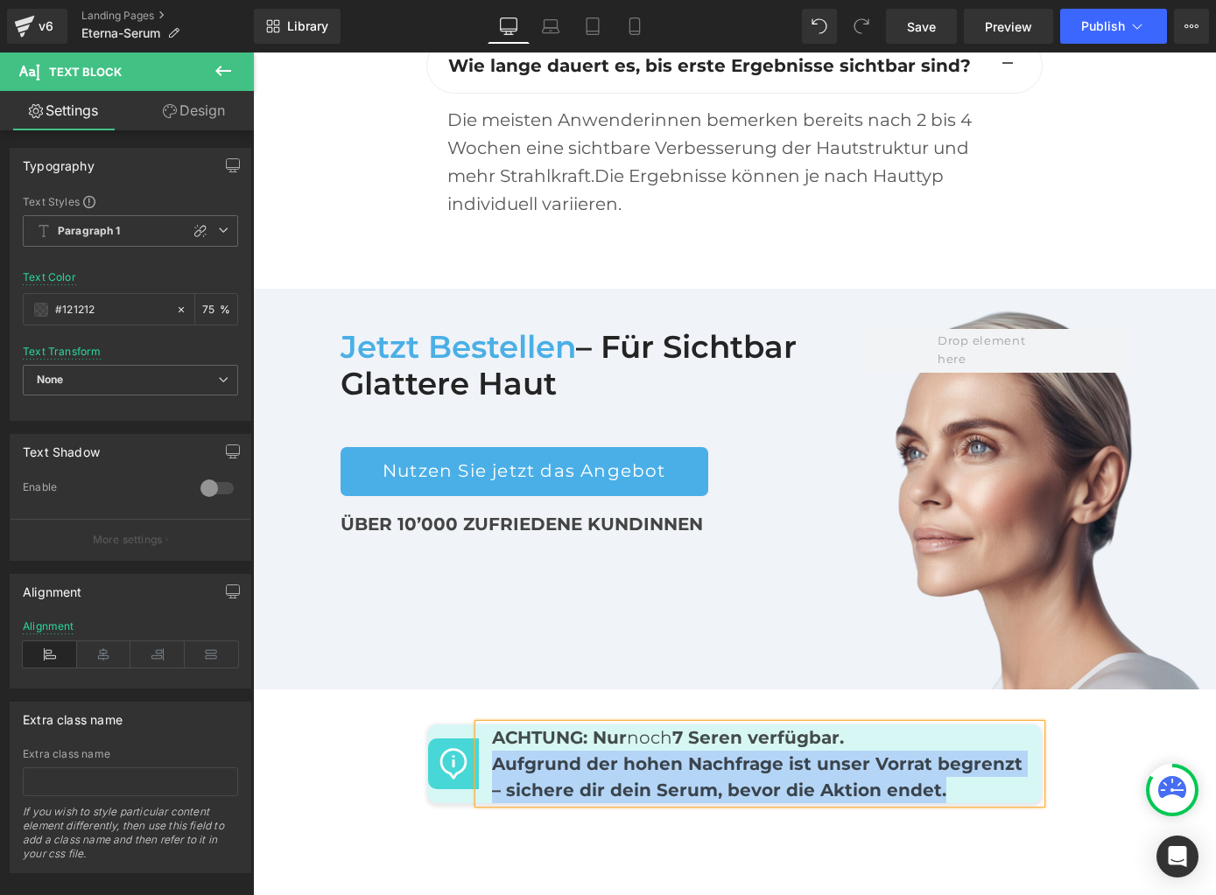
drag, startPoint x: 492, startPoint y: 693, endPoint x: 925, endPoint y: 712, distance: 433.7
click at [925, 751] on p "Aufgrund der hohen Nachfrage ist unser Vorrat begrenzt – sichere dir dein Serum…" at bounding box center [760, 777] width 536 height 53
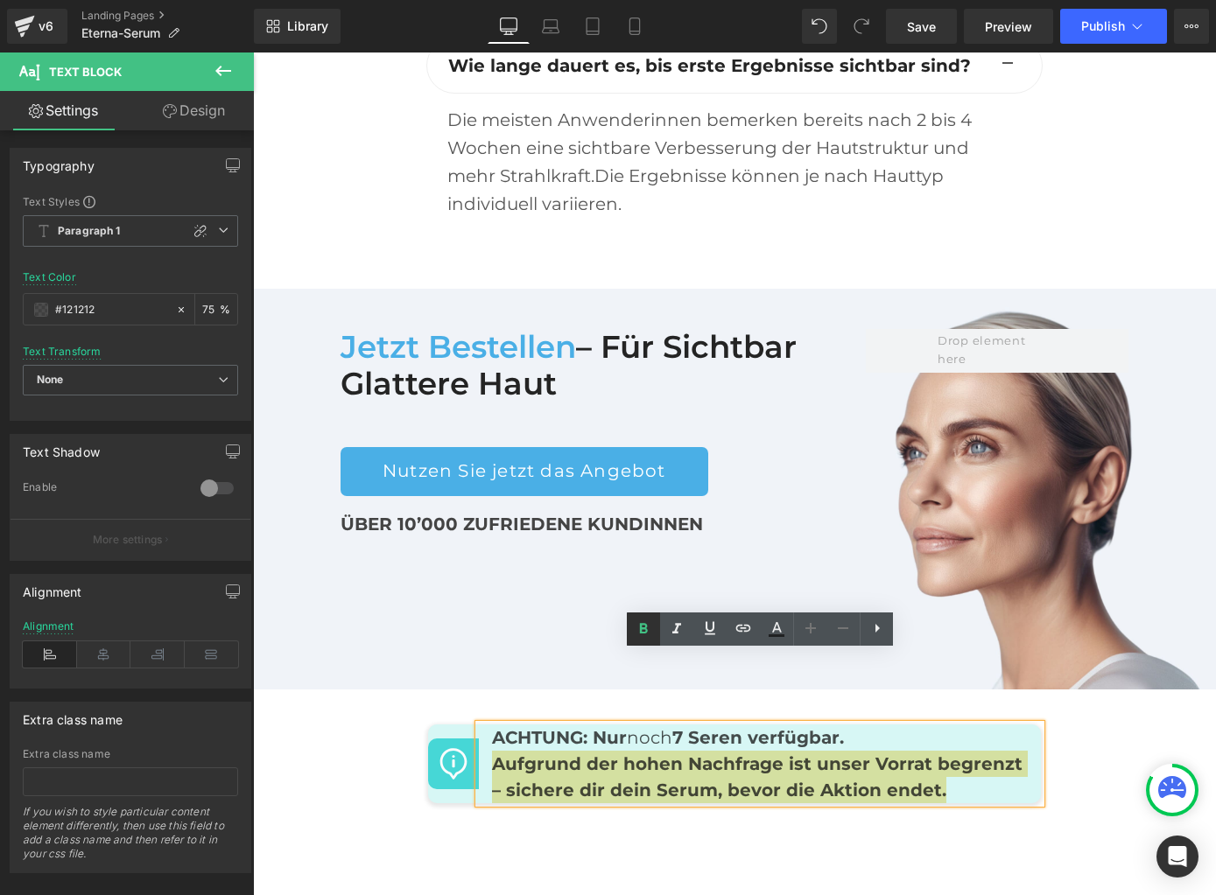
click at [0, 0] on icon at bounding box center [0, 0] width 0 height 0
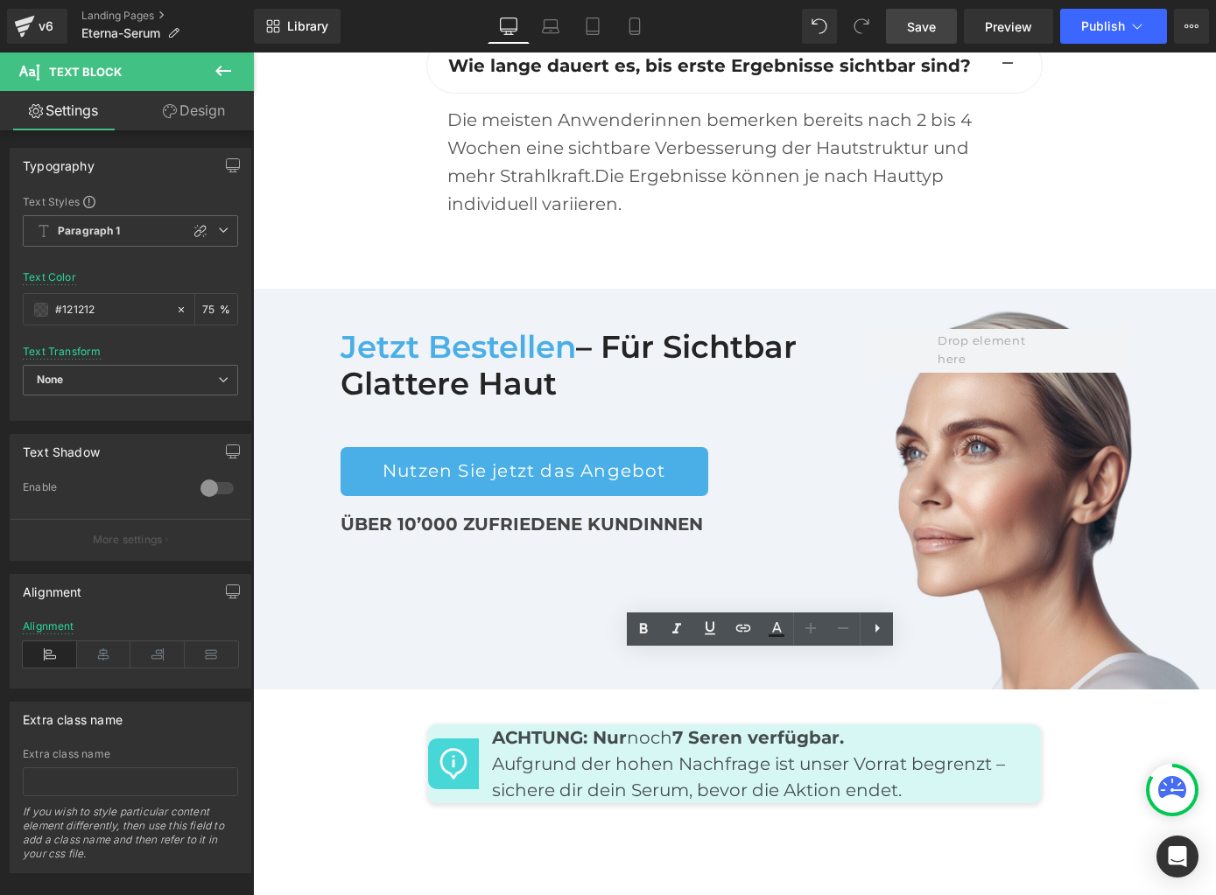
click at [918, 36] on link "Save" at bounding box center [921, 26] width 71 height 35
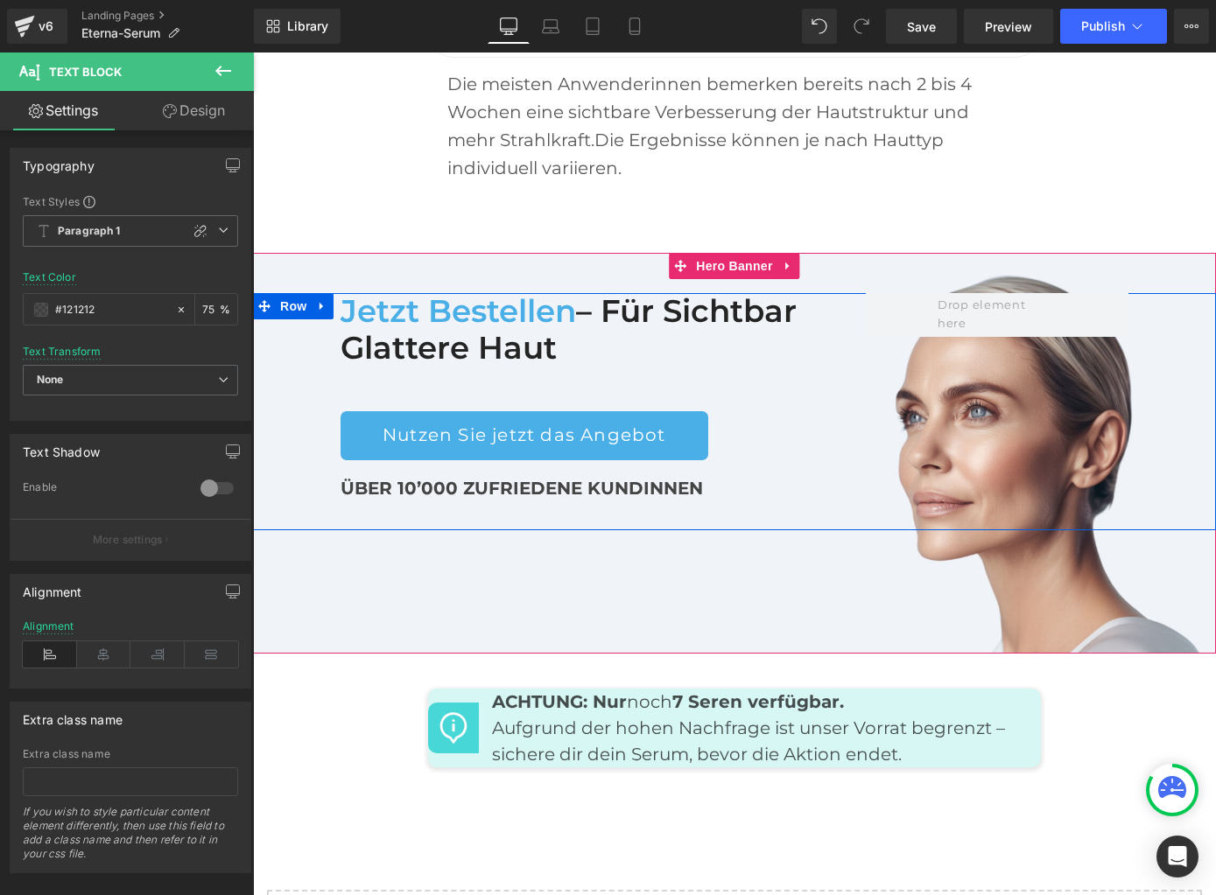
scroll to position [8540, 0]
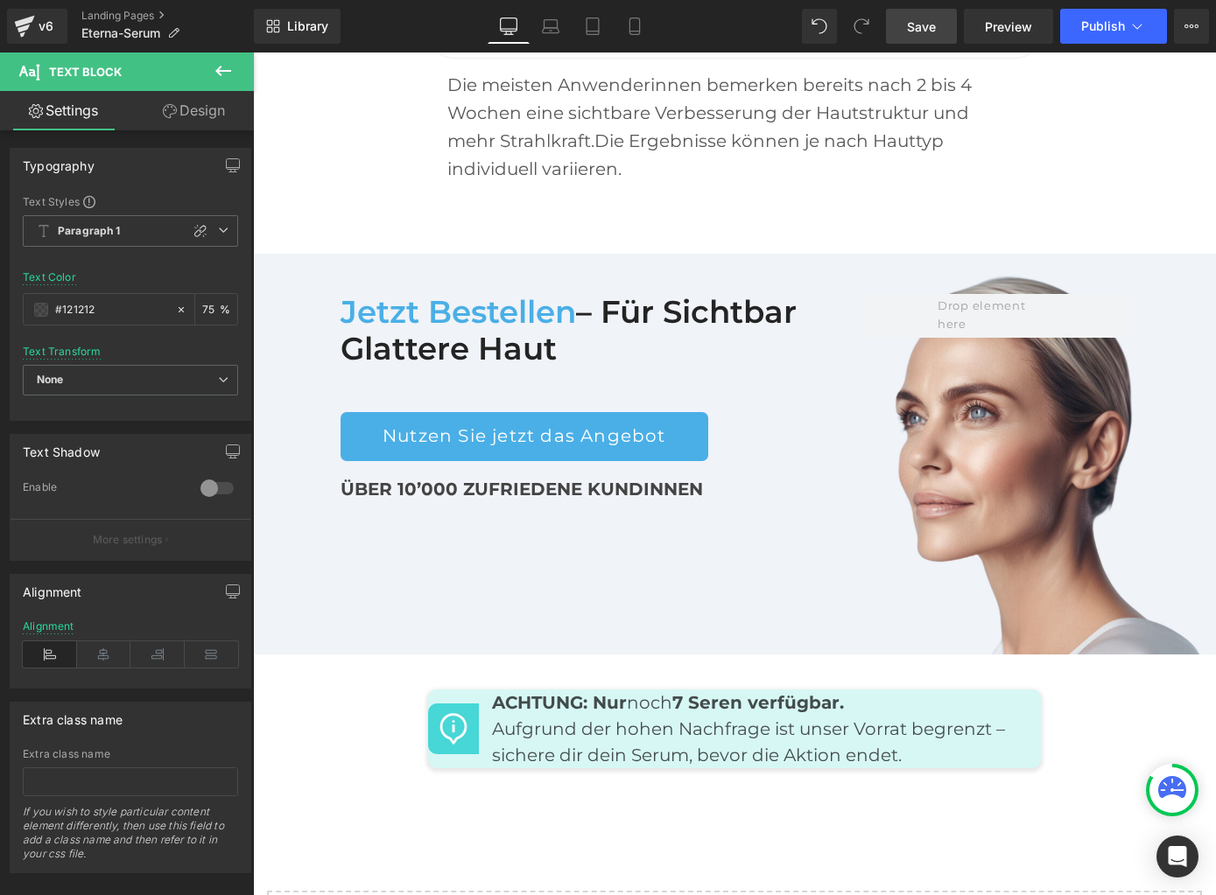
click at [931, 31] on span "Save" at bounding box center [921, 27] width 29 height 18
